Goal: Navigation & Orientation: Go to known website

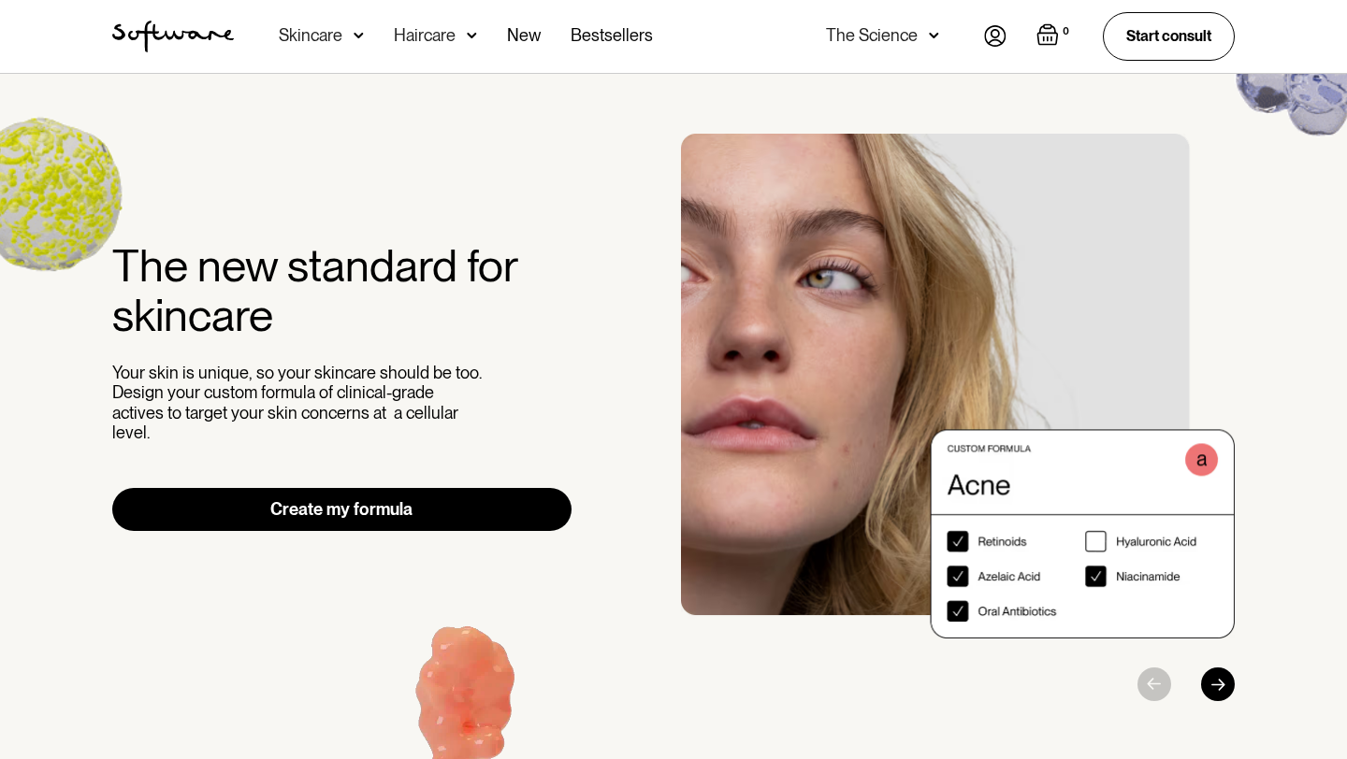
click at [985, 43] on img at bounding box center [995, 36] width 22 height 22
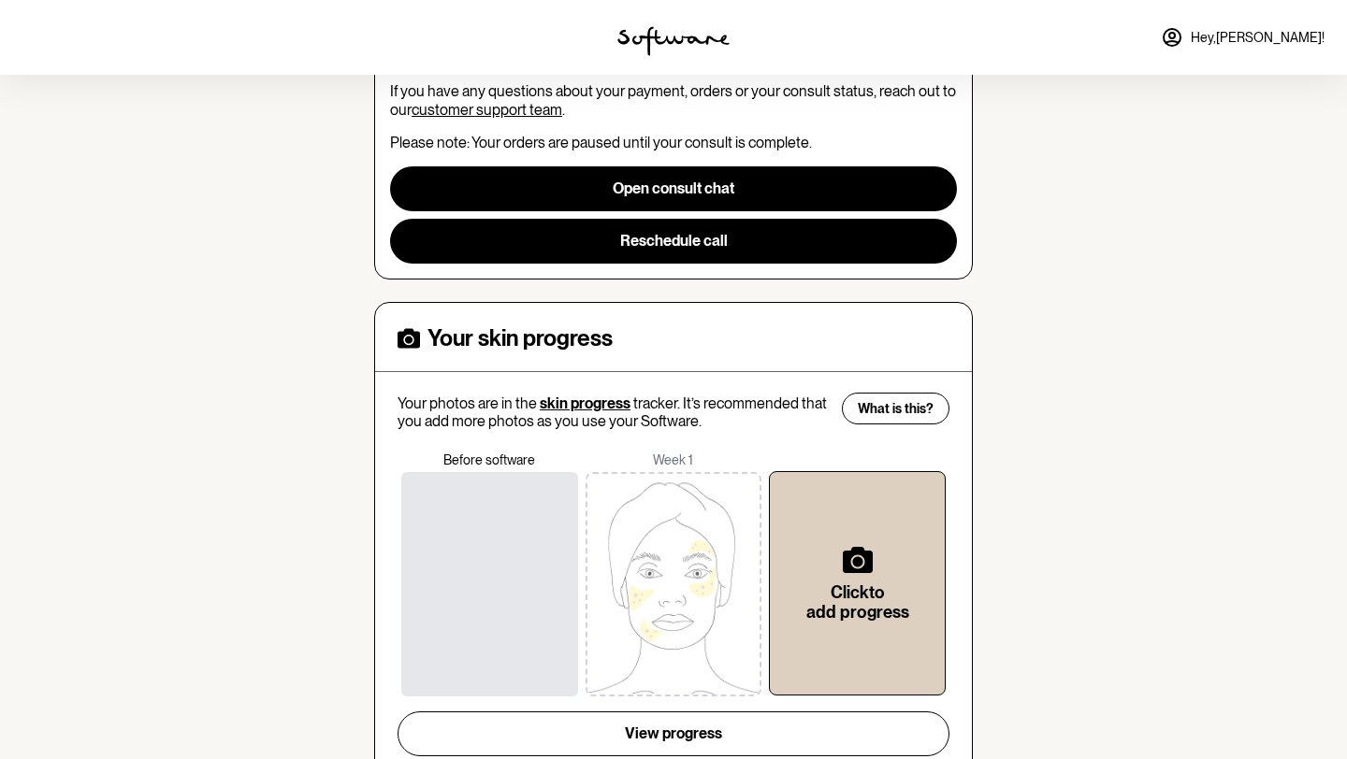
scroll to position [422, 0]
